Goal: Subscribe to service/newsletter

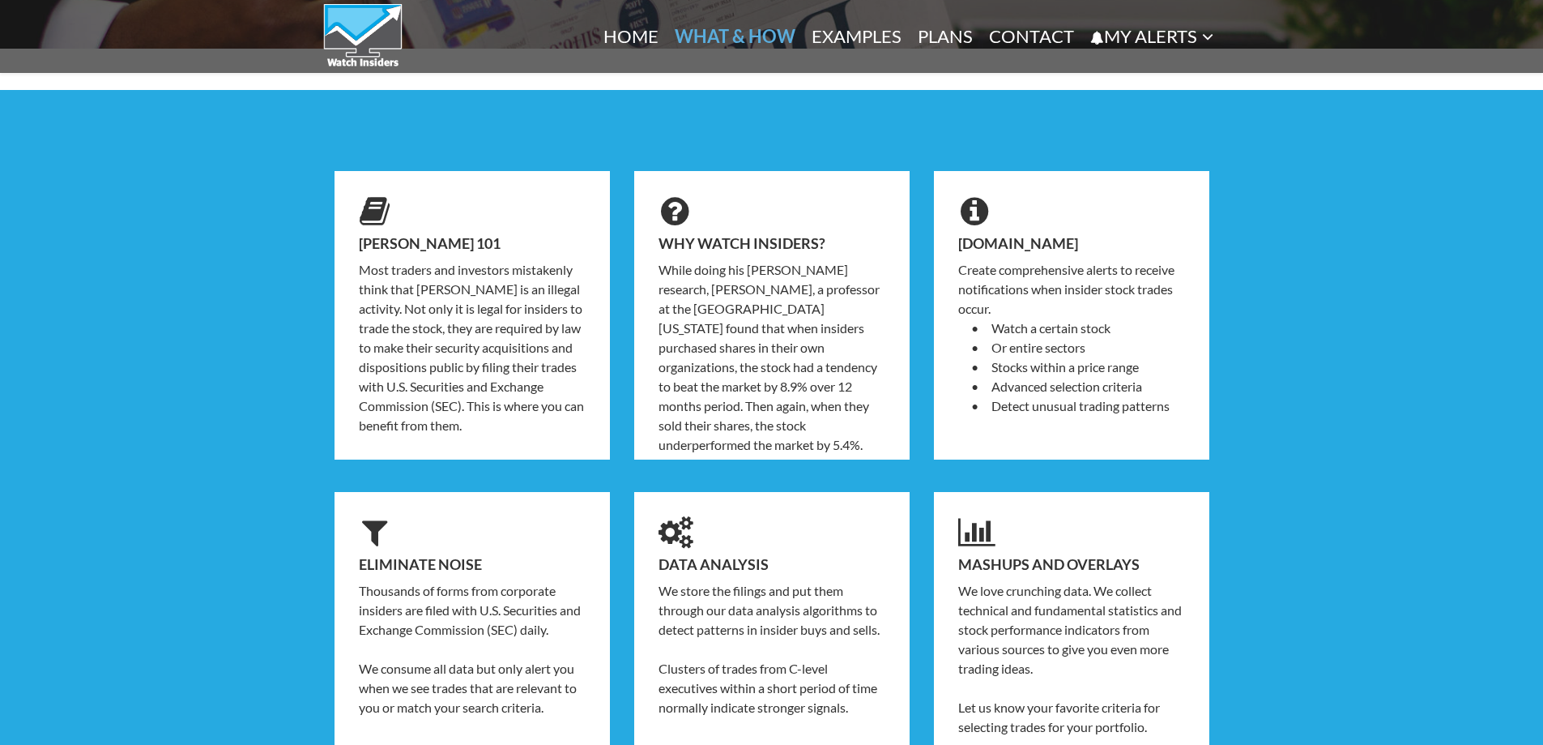
scroll to position [567, 0]
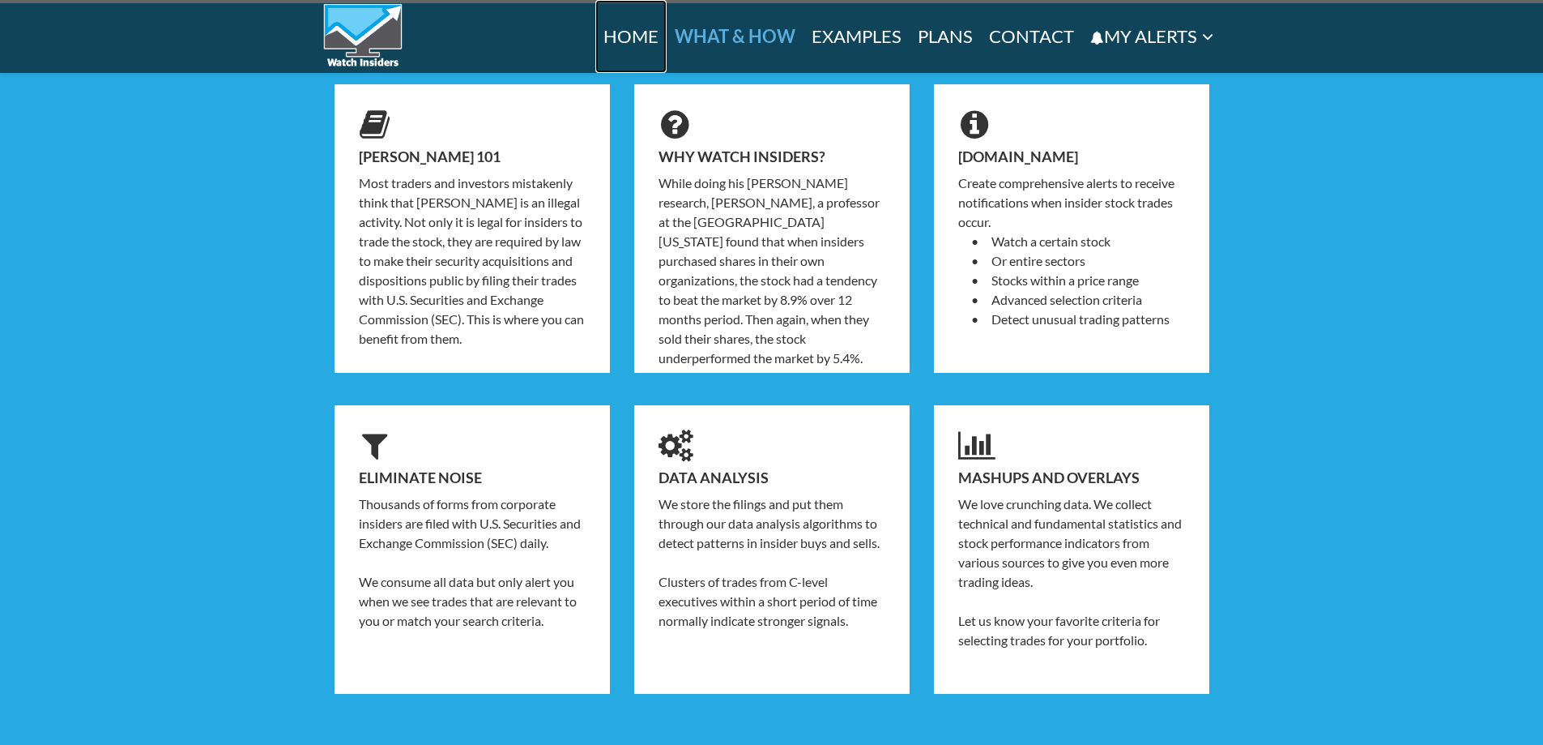
click at [629, 28] on link "Home" at bounding box center [630, 36] width 71 height 73
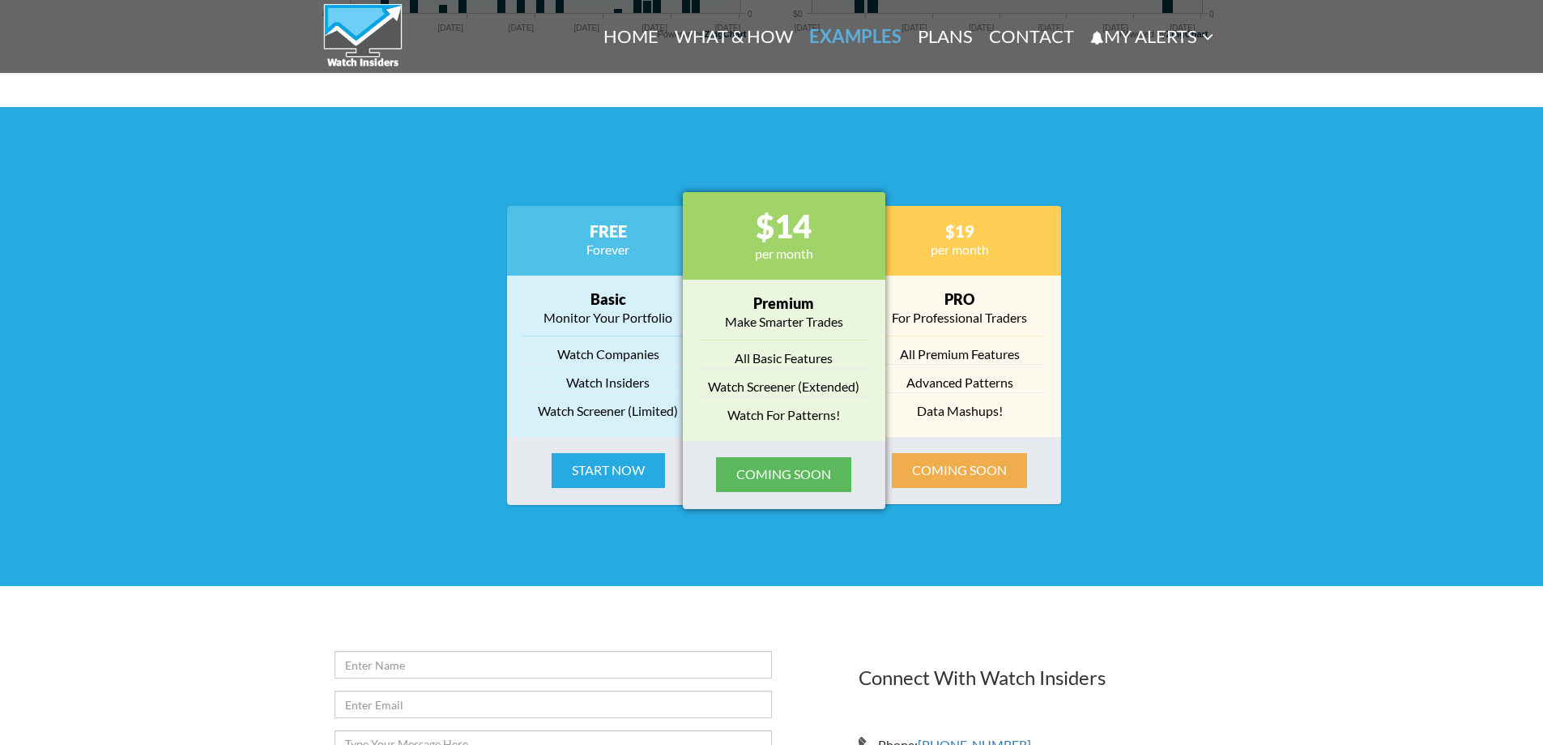
scroll to position [2025, 0]
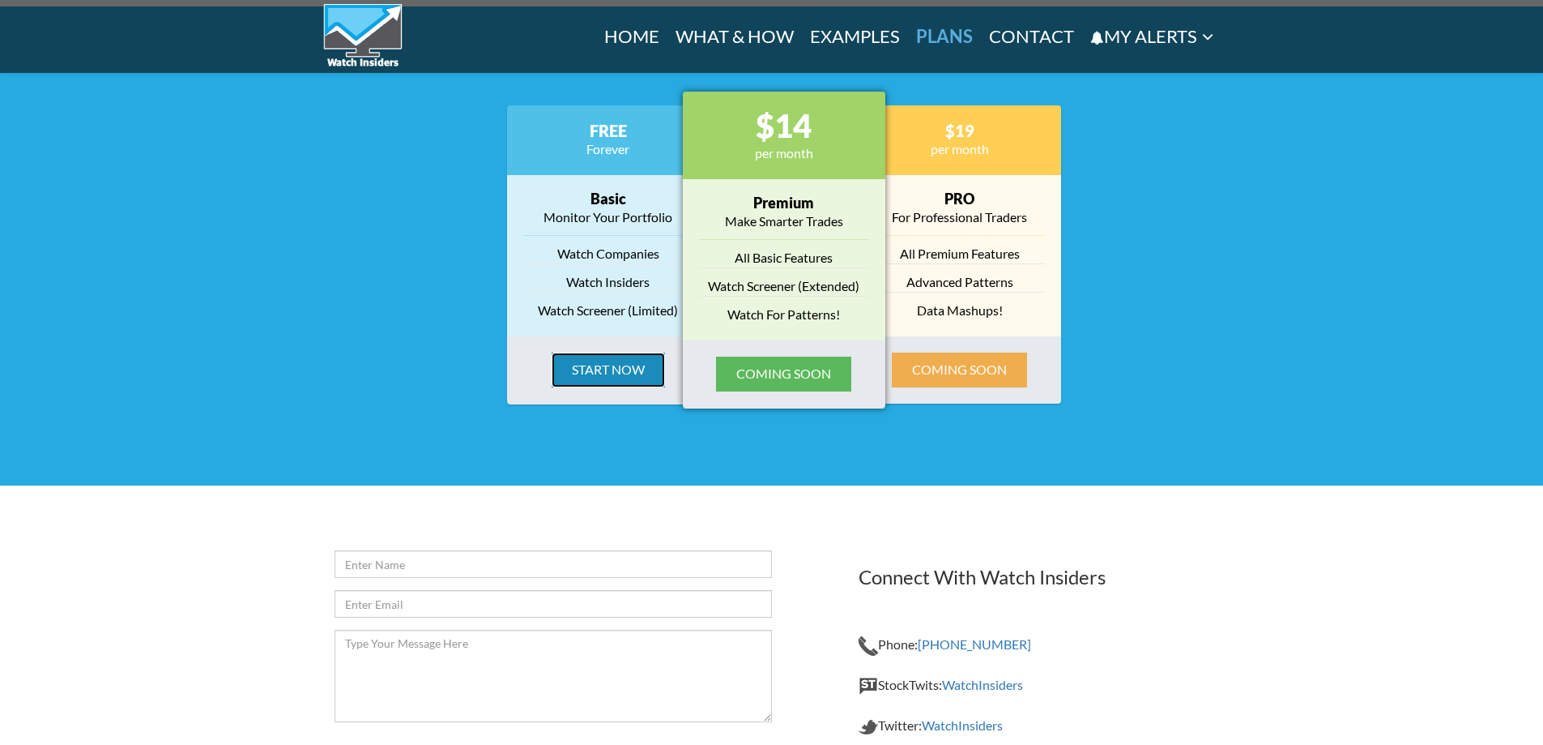
click at [598, 373] on button "Start Now" at bounding box center [608, 369] width 113 height 35
